Goal: Transaction & Acquisition: Purchase product/service

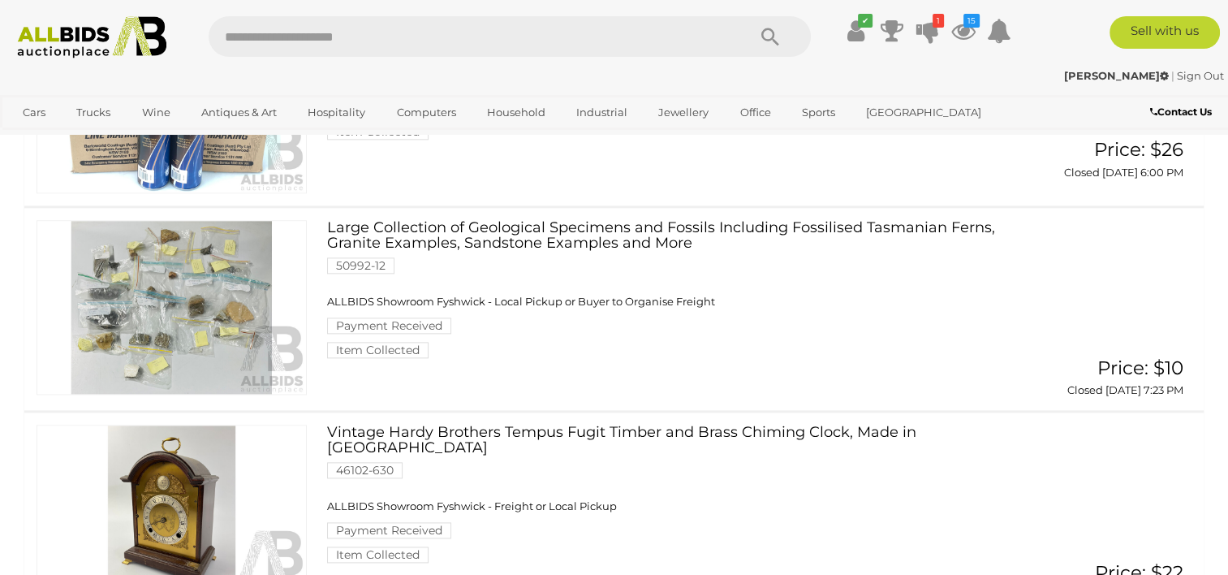
scroll to position [8036, 0]
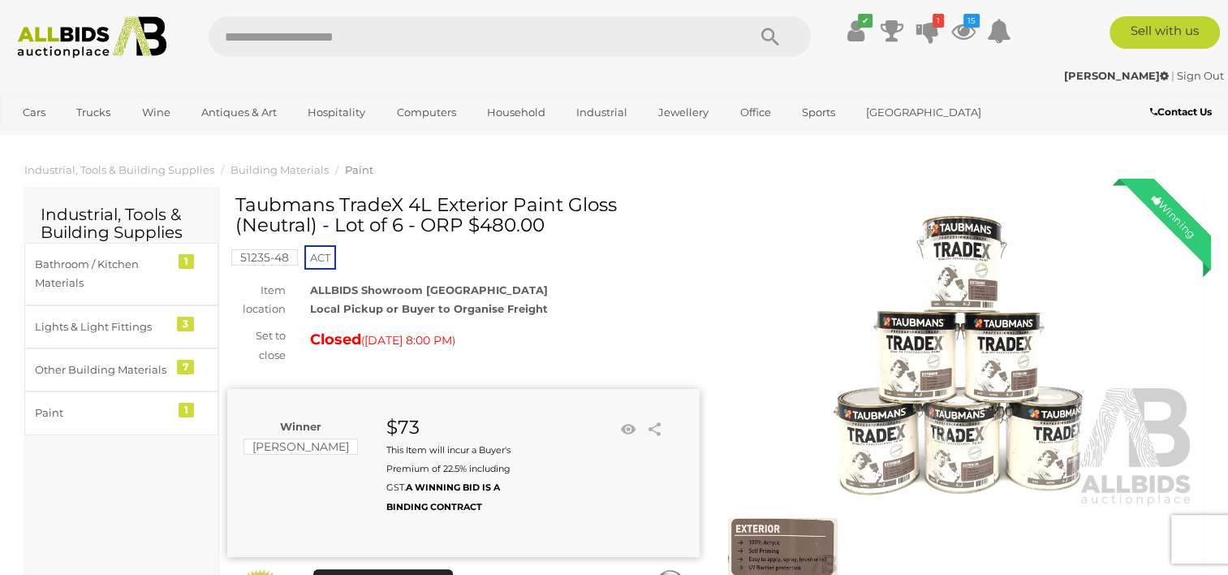
click at [1016, 350] on img at bounding box center [960, 355] width 472 height 304
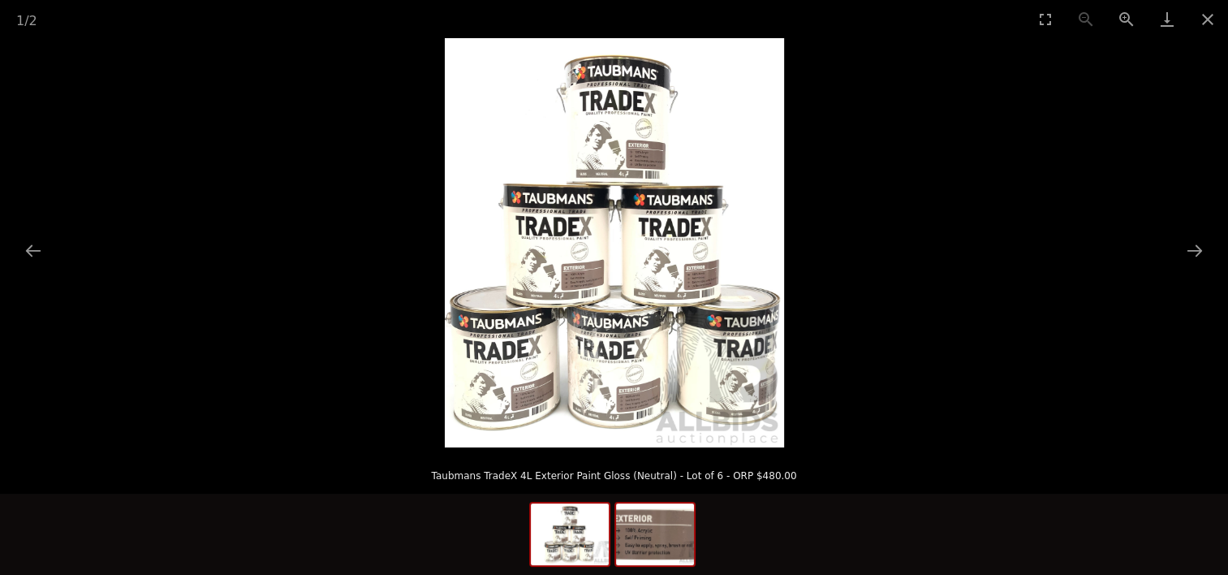
click at [638, 536] on img at bounding box center [655, 534] width 78 height 62
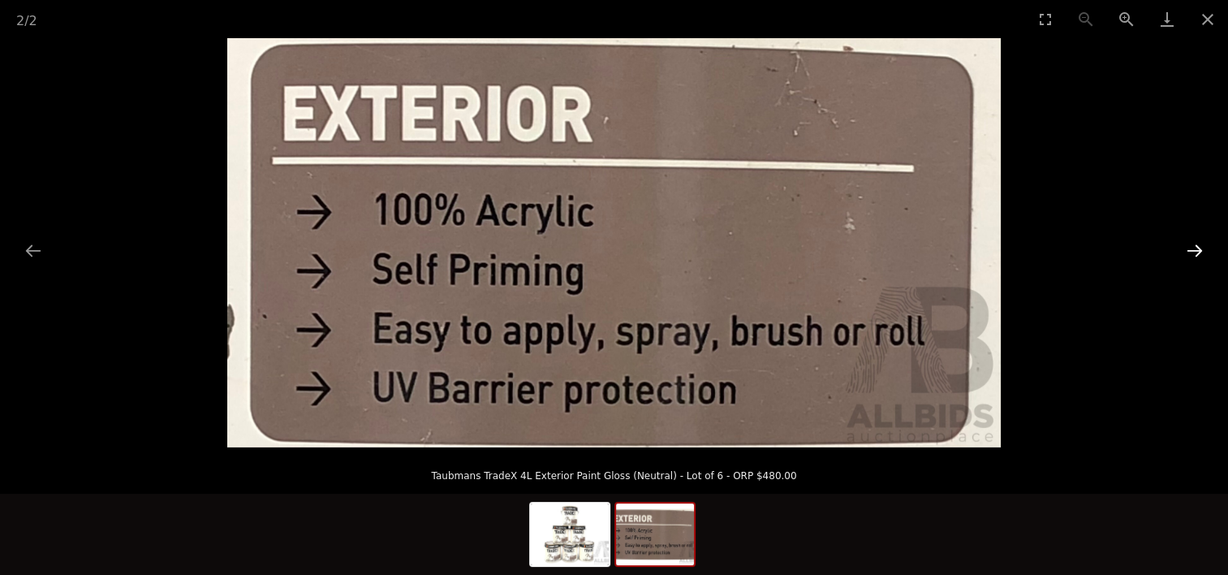
click at [1190, 252] on button "Next slide" at bounding box center [1195, 251] width 34 height 32
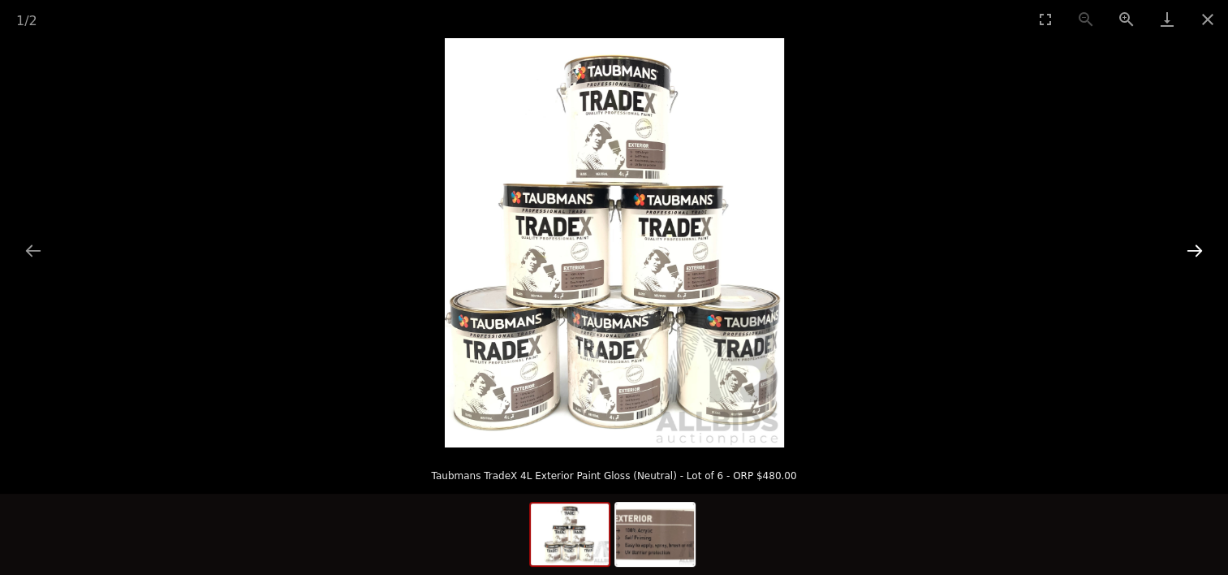
click at [1190, 252] on button "Next slide" at bounding box center [1195, 251] width 34 height 32
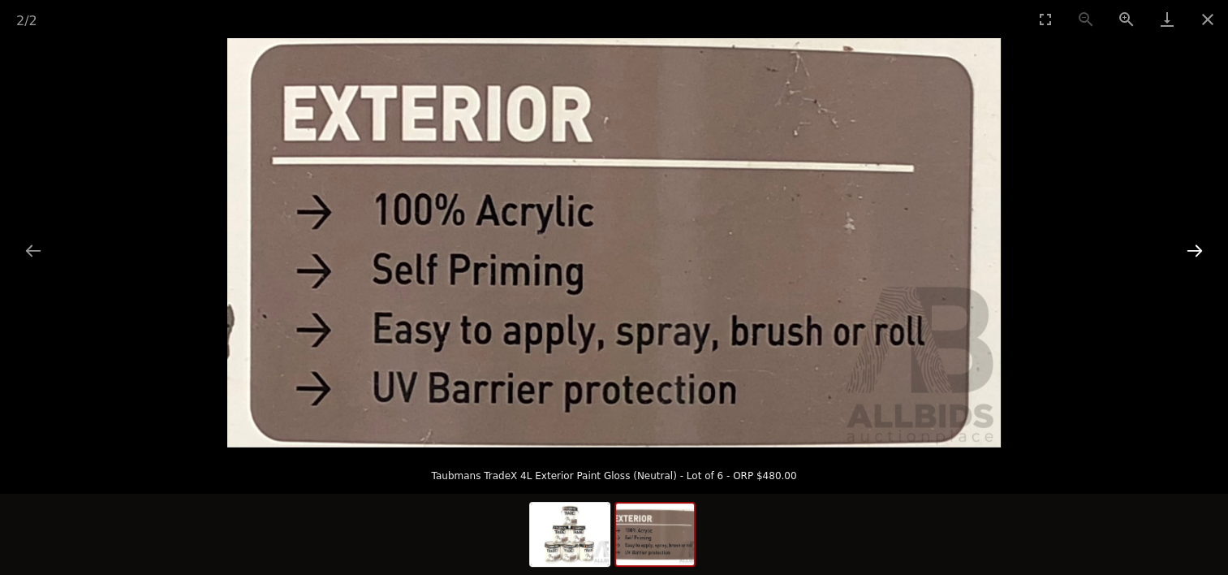
click at [1190, 252] on button "Next slide" at bounding box center [1195, 251] width 34 height 32
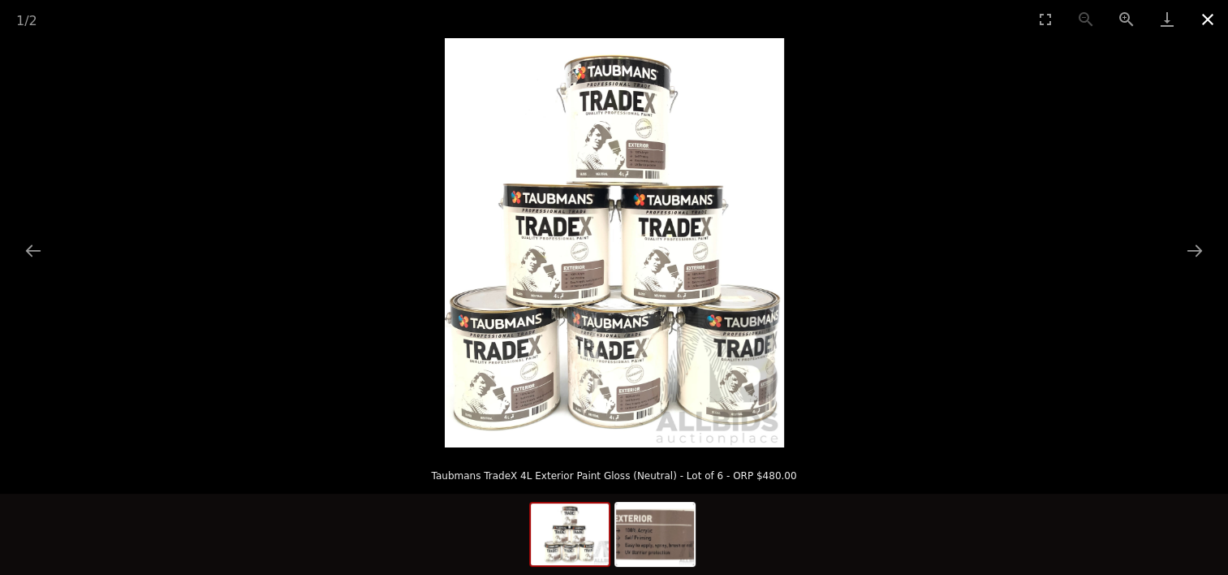
click at [1218, 23] on button "Close gallery" at bounding box center [1208, 19] width 41 height 38
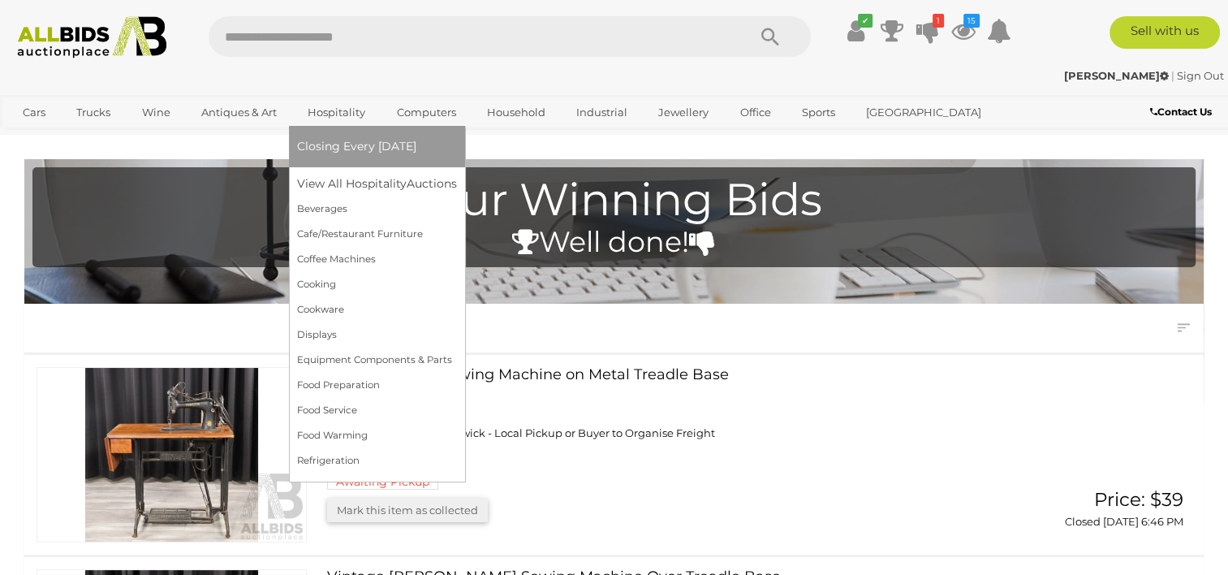
click at [341, 116] on link "Hospitality" at bounding box center [336, 112] width 79 height 27
click at [349, 188] on link "View All Hospitality Auctions" at bounding box center [380, 183] width 167 height 25
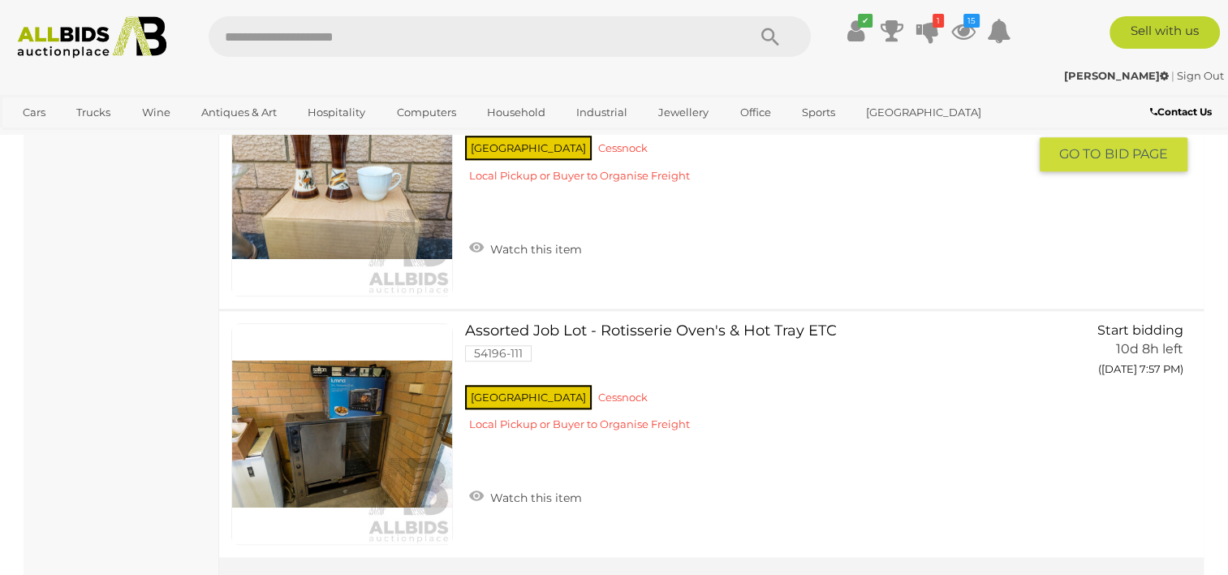
scroll to position [13962, 0]
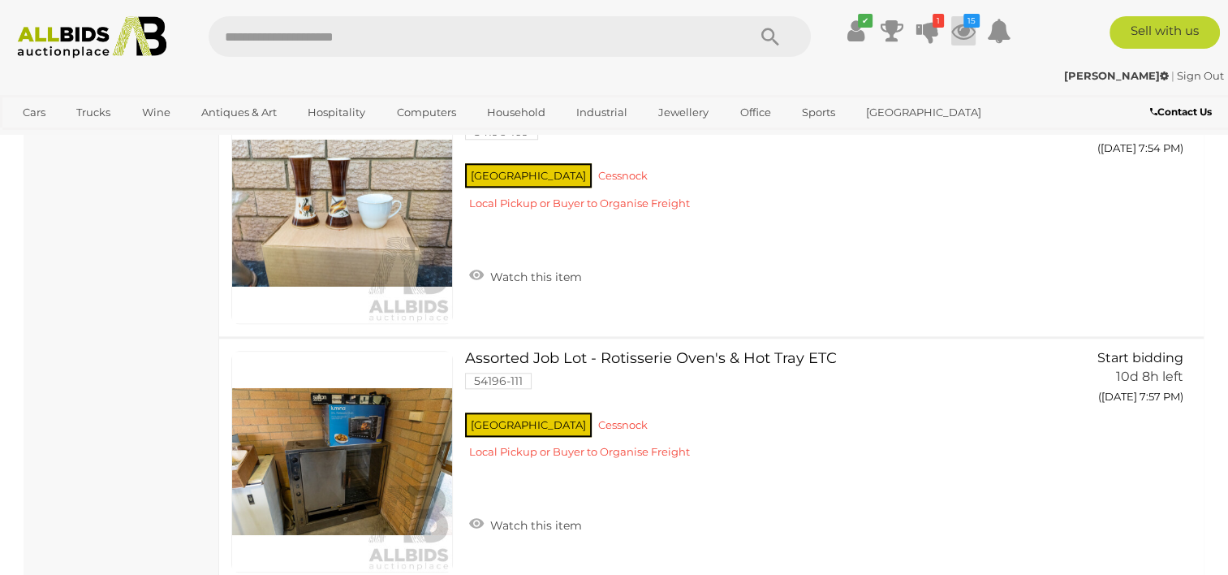
click at [964, 32] on icon at bounding box center [963, 30] width 24 height 29
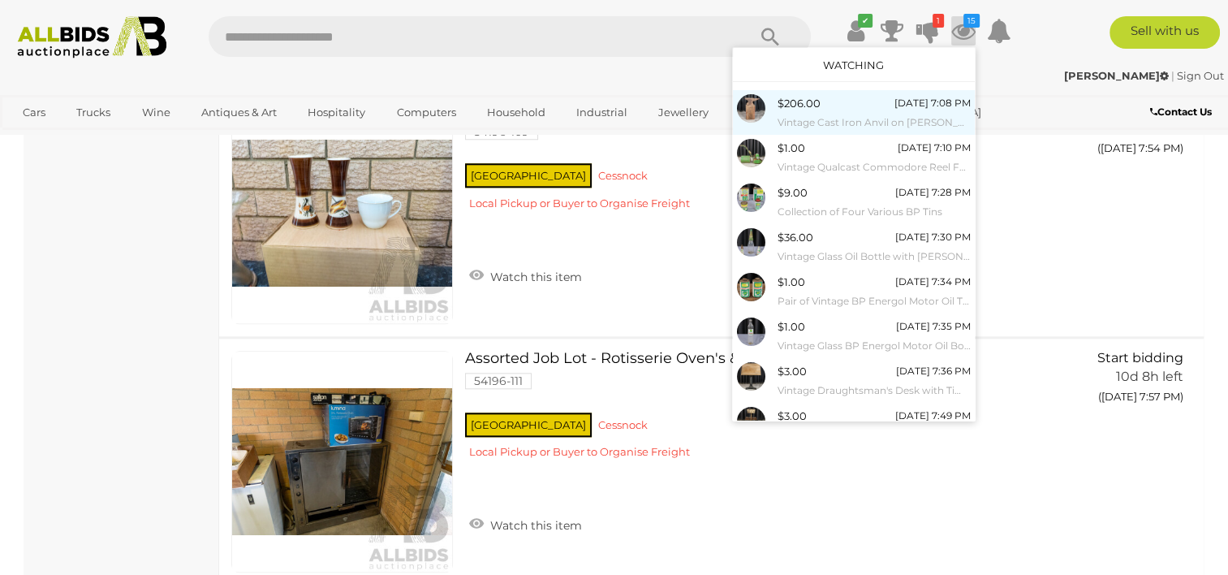
drag, startPoint x: 935, startPoint y: 54, endPoint x: 880, endPoint y: 106, distance: 75.8
click at [895, 106] on div "[DATE] 7:08 PM" at bounding box center [933, 103] width 76 height 18
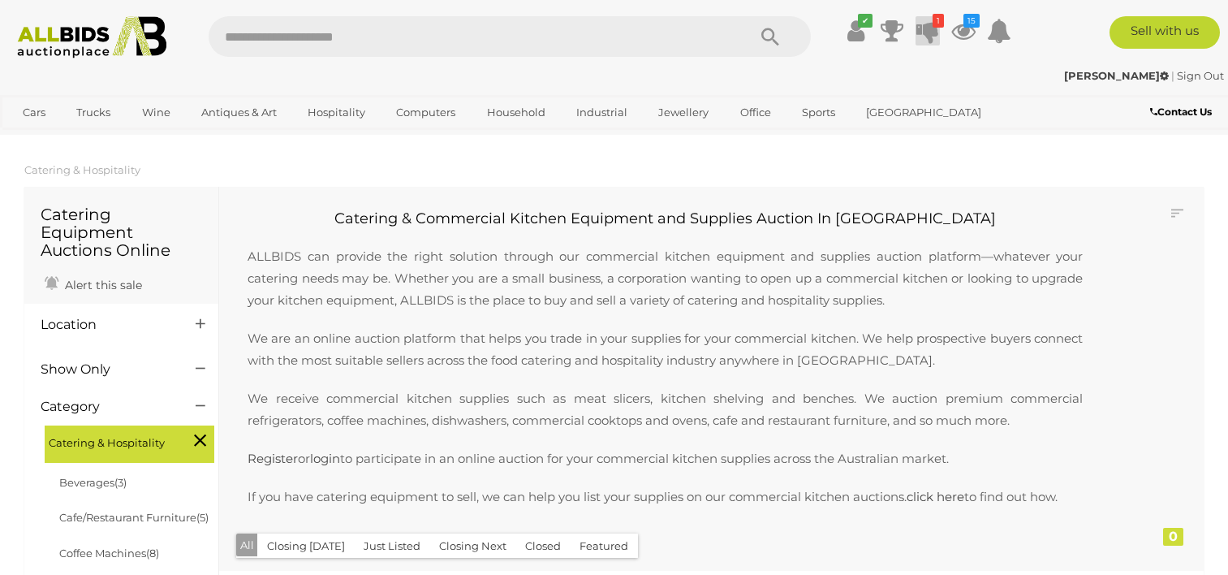
scroll to position [1456, 0]
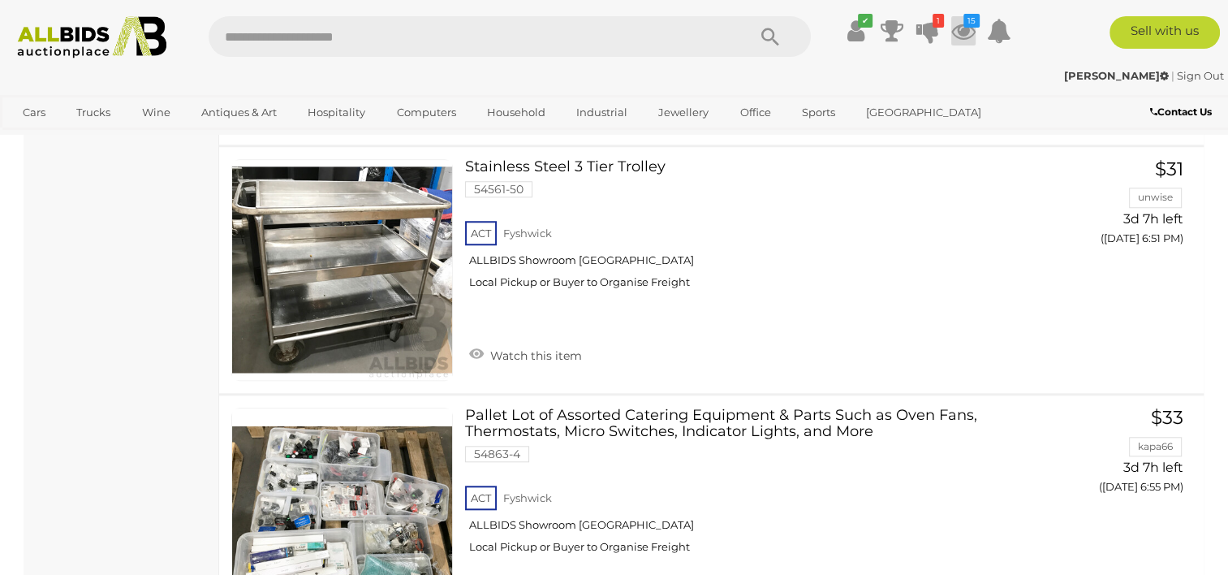
click at [974, 36] on icon at bounding box center [963, 30] width 24 height 29
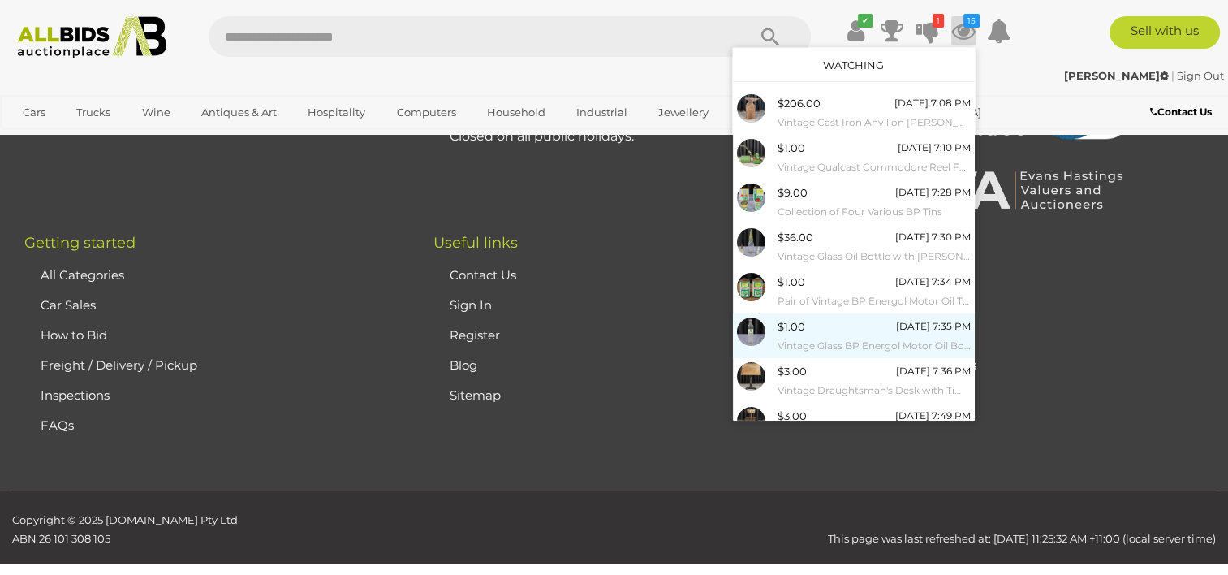
scroll to position [144, 0]
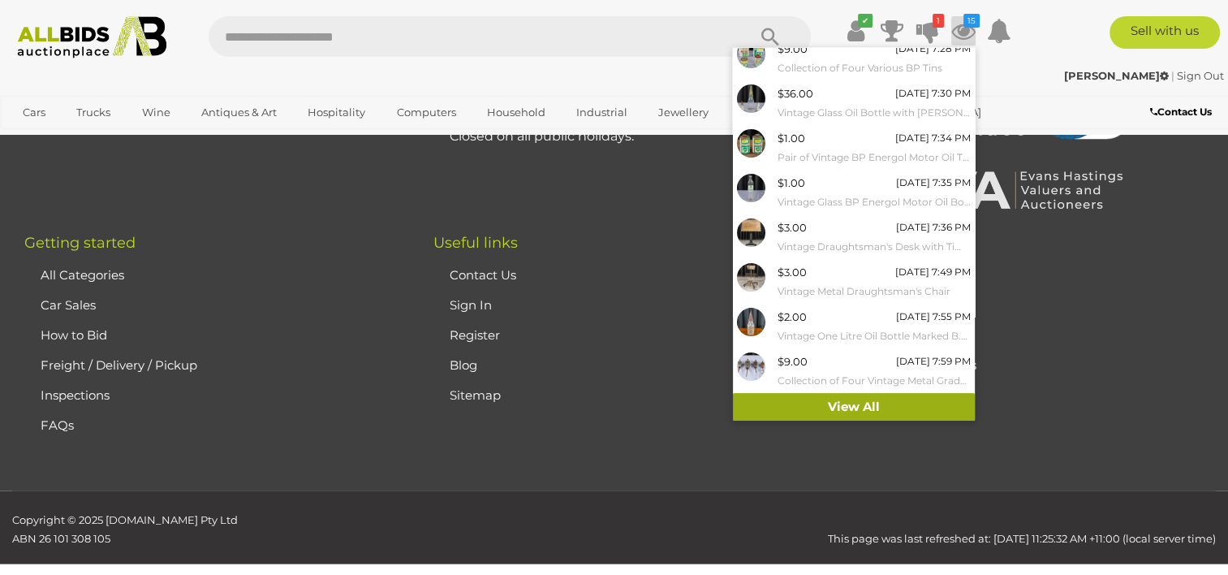
click at [858, 396] on link "View All" at bounding box center [854, 407] width 242 height 28
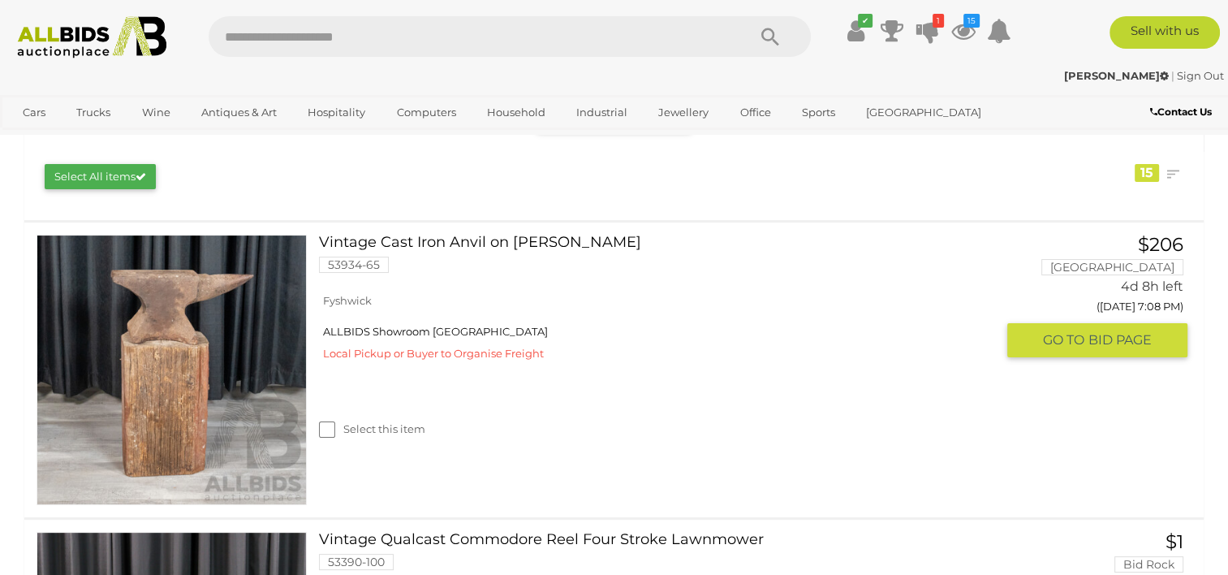
scroll to position [225, 0]
